Goal: Information Seeking & Learning: Find specific fact

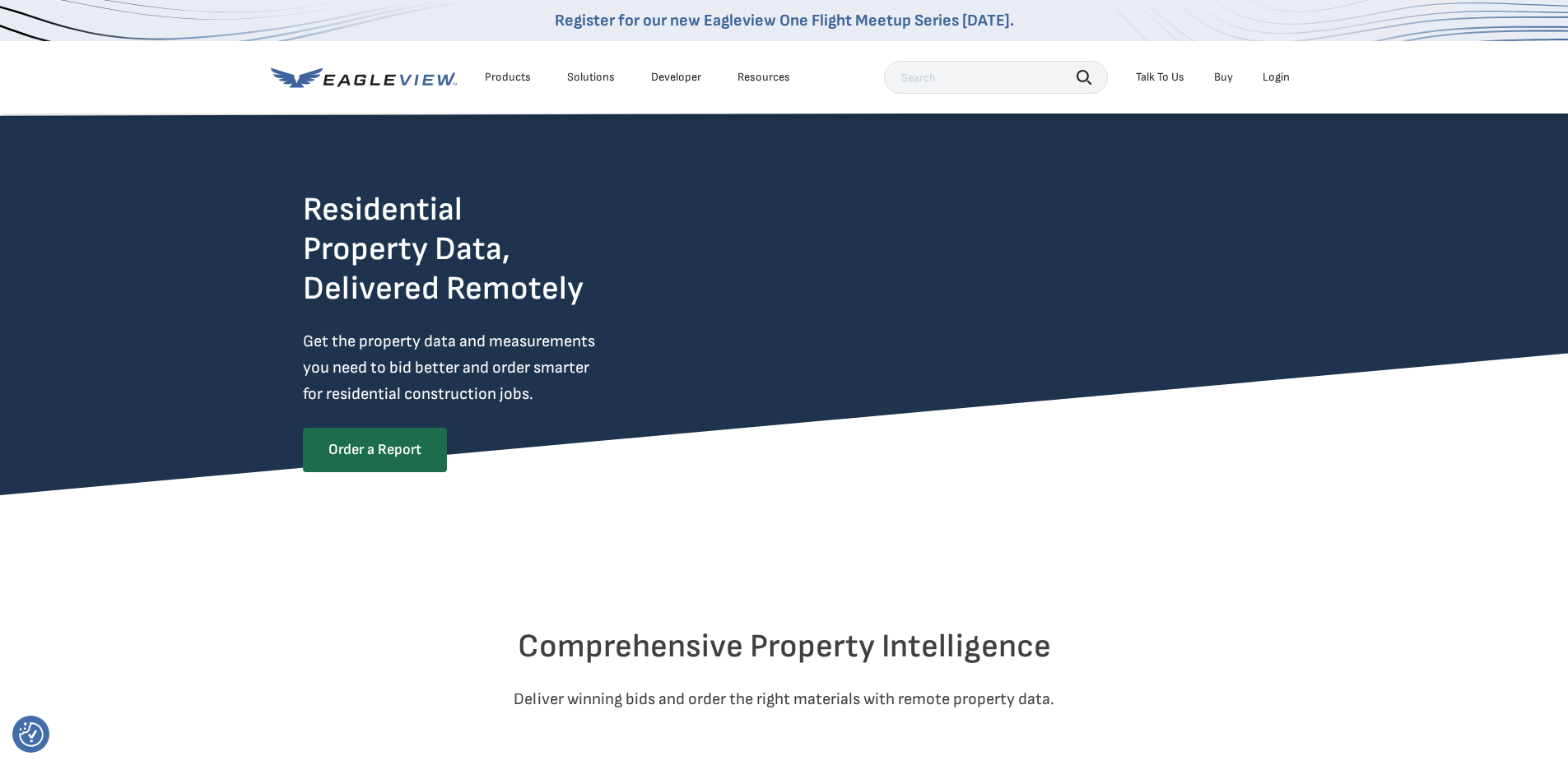
click at [585, 72] on div "Solutions" at bounding box center [591, 77] width 48 height 15
click at [598, 78] on div "Solutions" at bounding box center [591, 77] width 48 height 15
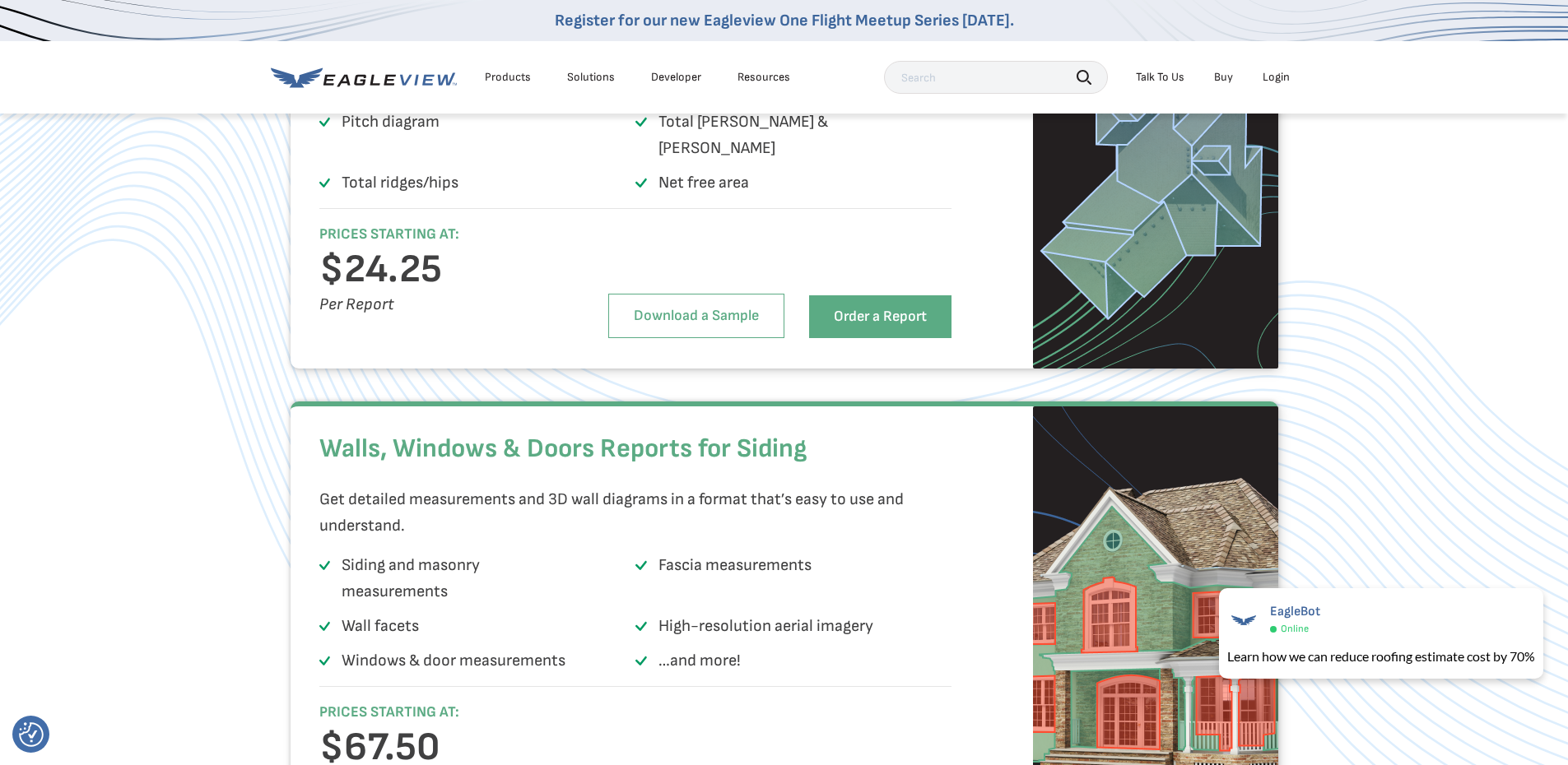
scroll to position [2468, 0]
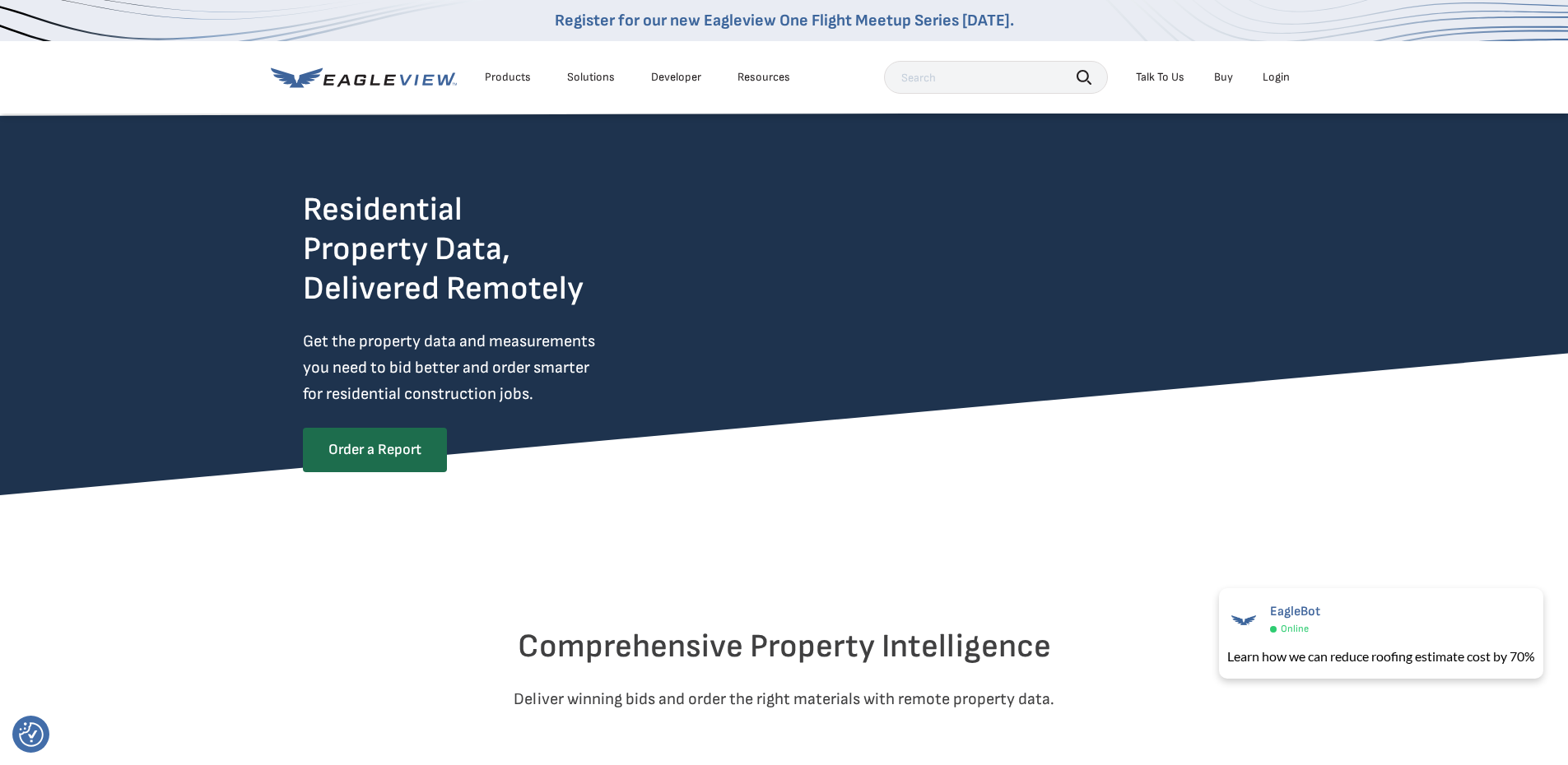
drag, startPoint x: 534, startPoint y: 617, endPoint x: 556, endPoint y: 586, distance: 38.0
click at [556, 590] on div at bounding box center [784, 586] width 962 height 82
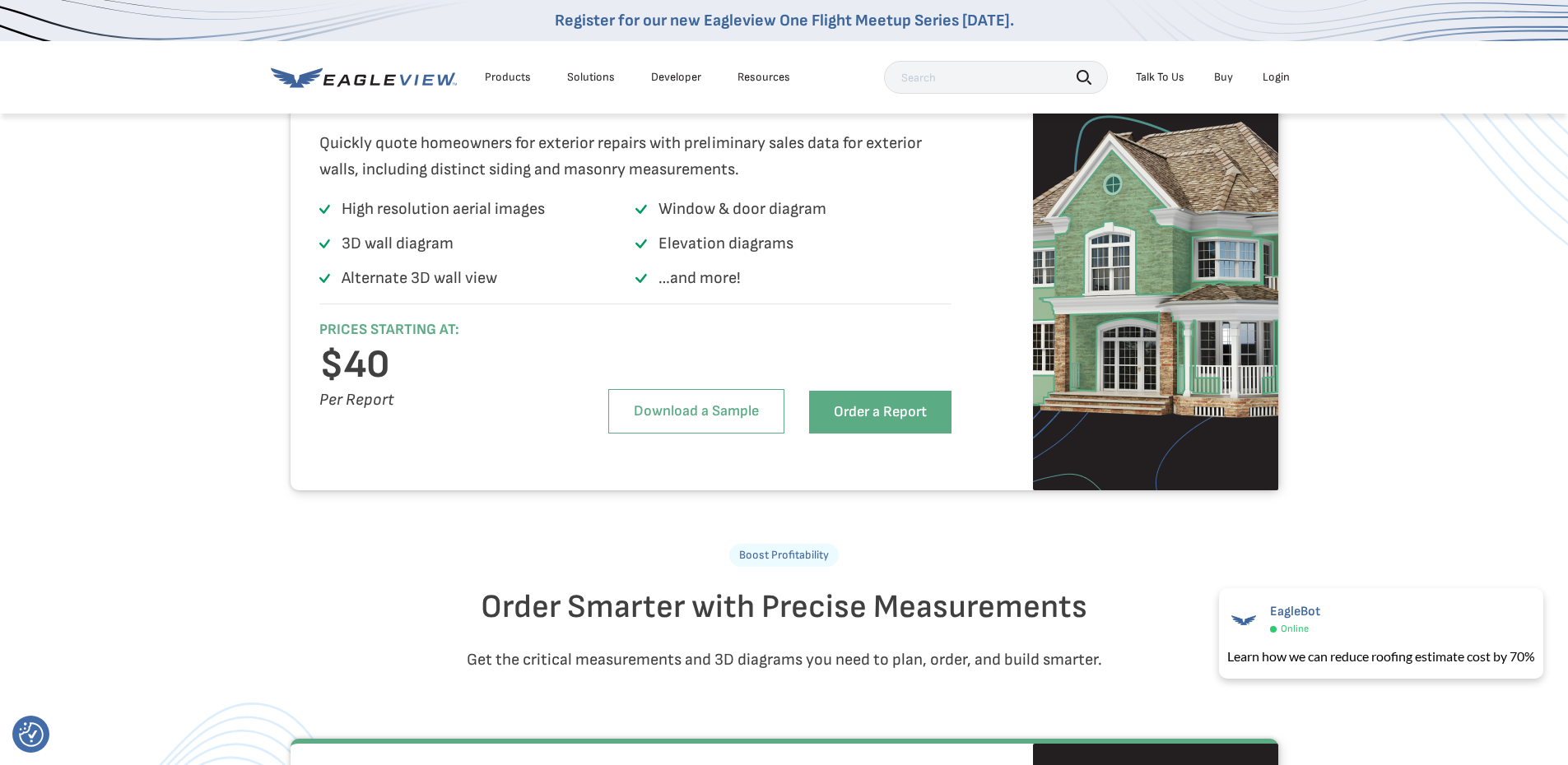
scroll to position [1810, 0]
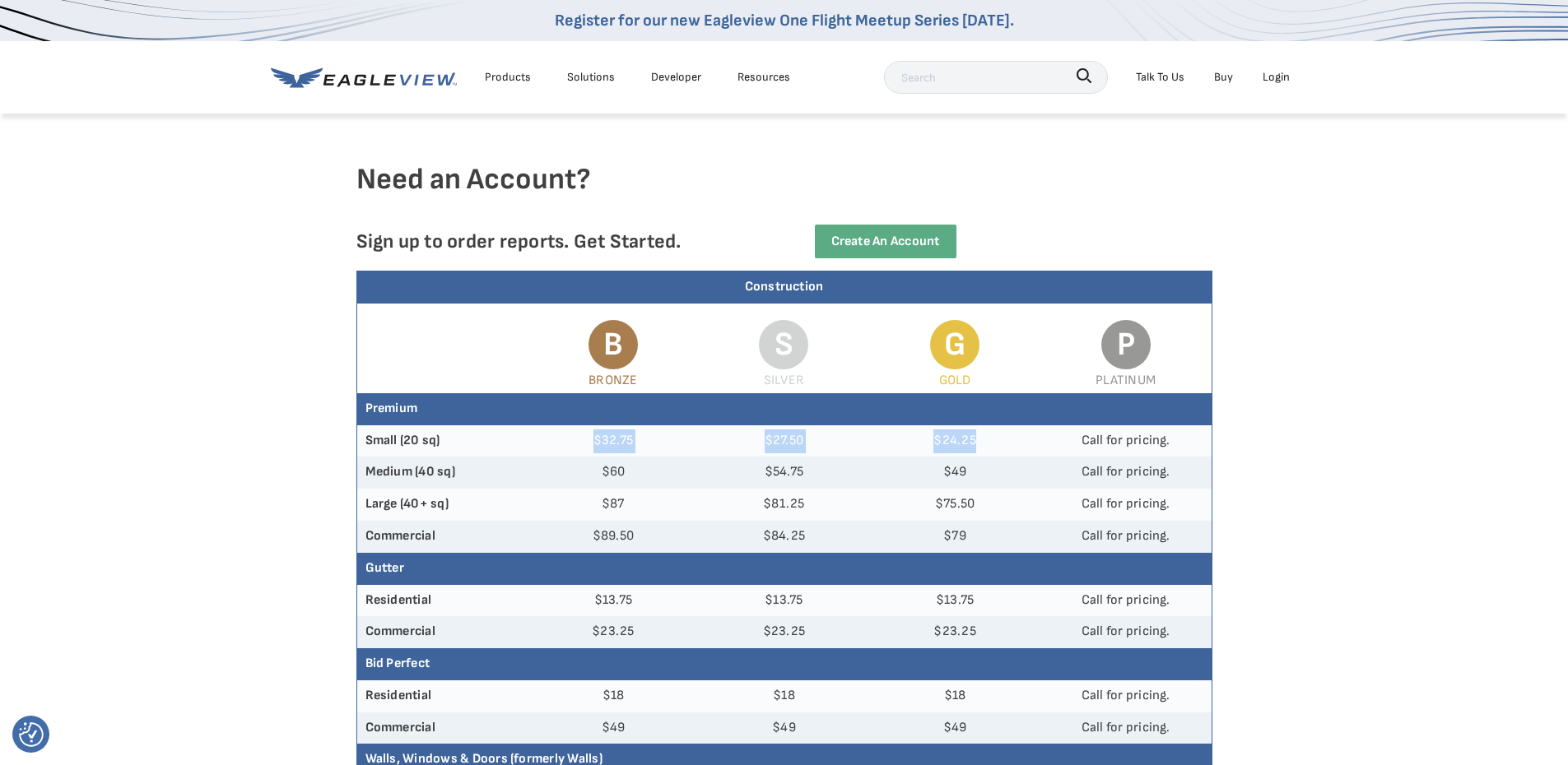
drag, startPoint x: 577, startPoint y: 440, endPoint x: 986, endPoint y: 429, distance: 409.1
click at [986, 429] on tr "Small (20 sq) $32.75 $27.50 $24.25 Call for pricing." at bounding box center [784, 441] width 854 height 32
drag, startPoint x: 594, startPoint y: 475, endPoint x: 237, endPoint y: 517, distance: 359.5
click at [952, 475] on tr "Medium (40 sq) $60 $54.75 $49 Call for pricing." at bounding box center [784, 473] width 854 height 32
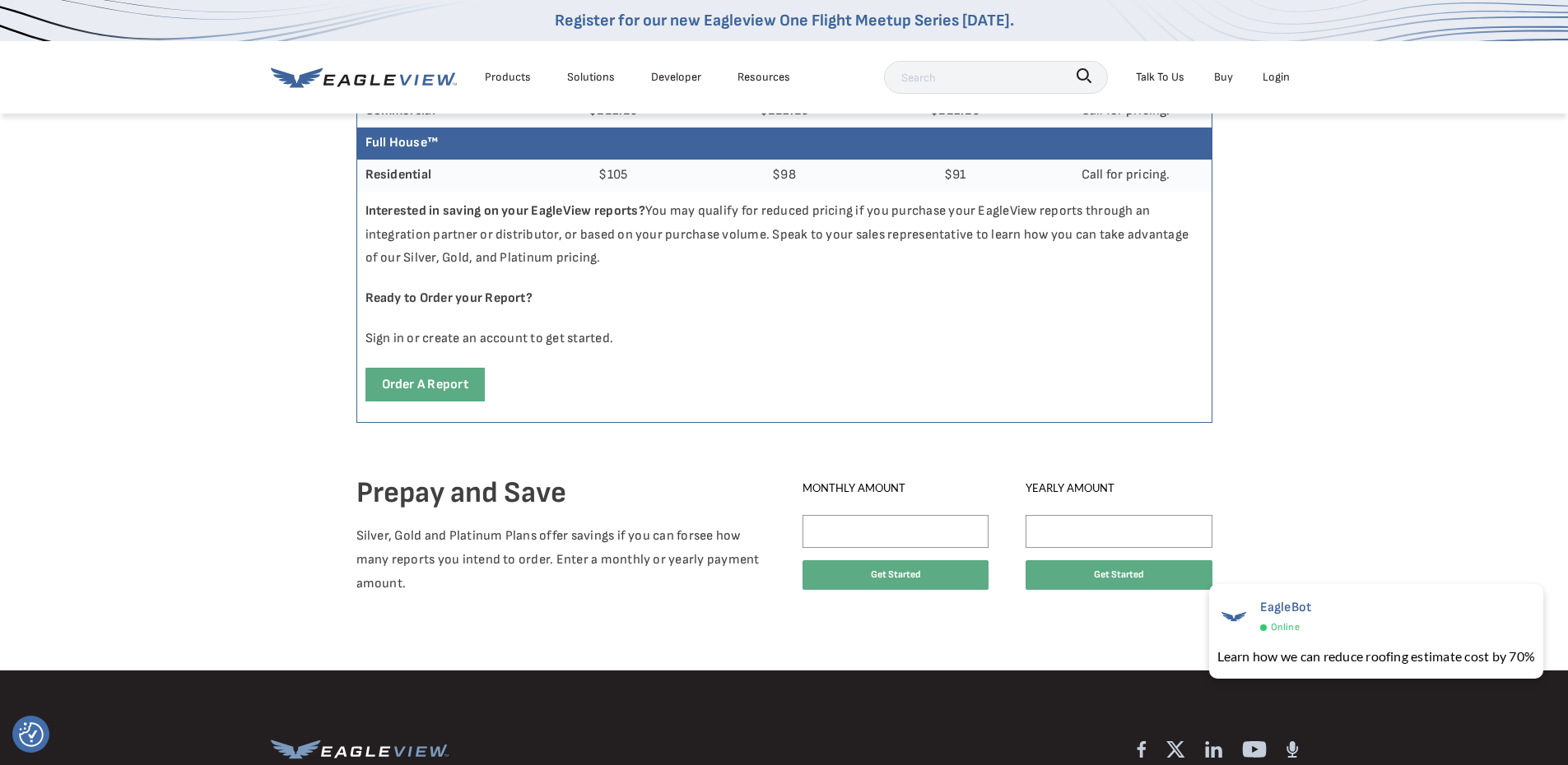
scroll to position [658, 0]
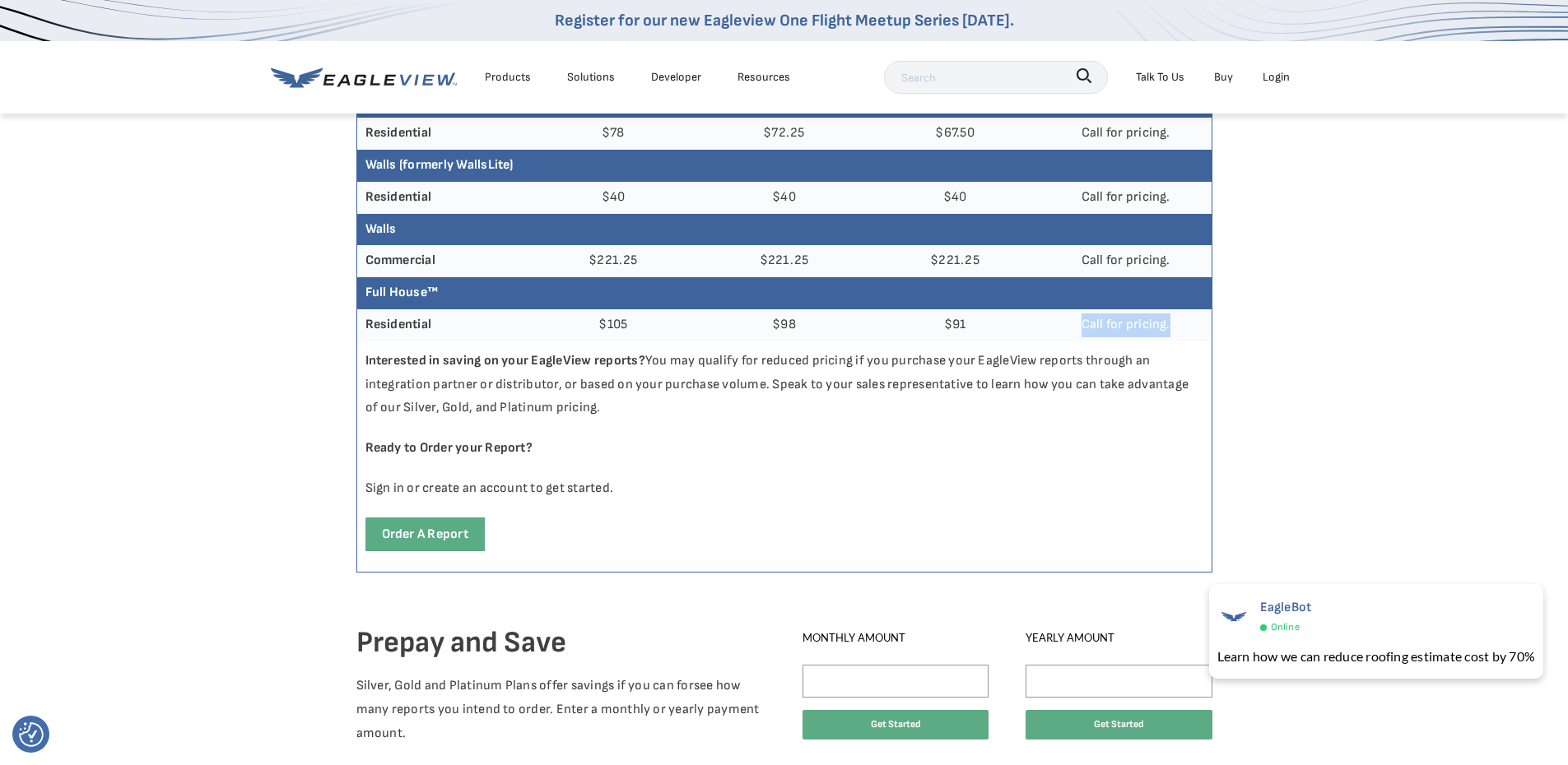
drag, startPoint x: 1171, startPoint y: 328, endPoint x: 1068, endPoint y: 320, distance: 103.3
click at [1068, 320] on td "Call for pricing." at bounding box center [1126, 325] width 171 height 32
